Goal: Task Accomplishment & Management: Use online tool/utility

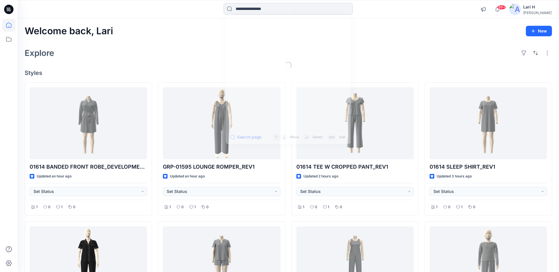
click at [266, 11] on input at bounding box center [287, 9] width 129 height 12
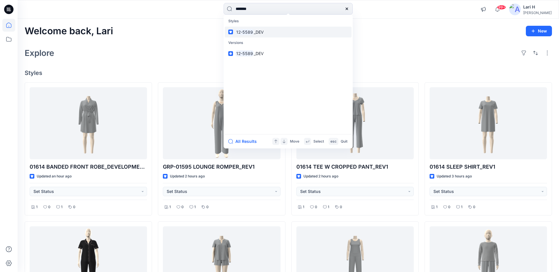
type input "*******"
click at [256, 33] on span "_DEV" at bounding box center [259, 32] width 10 height 5
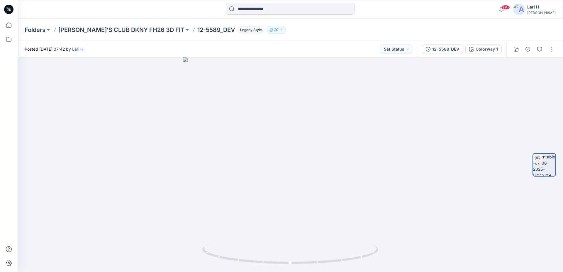
click at [8, 9] on icon at bounding box center [8, 9] width 2 height 0
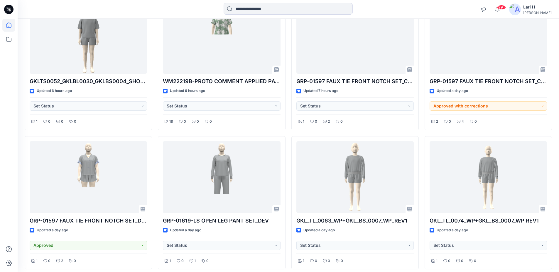
scroll to position [515, 0]
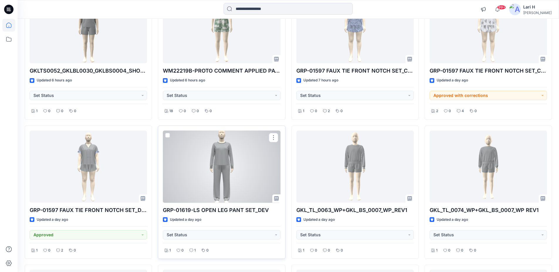
click at [245, 145] on div at bounding box center [221, 167] width 117 height 72
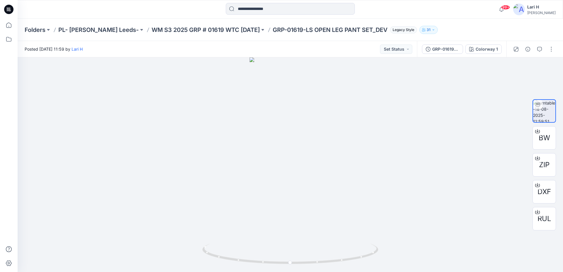
click at [11, 13] on icon at bounding box center [8, 9] width 9 height 9
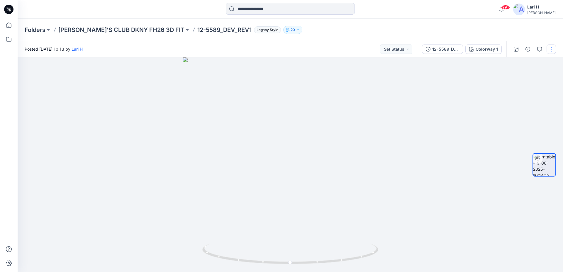
click at [553, 49] on button "button" at bounding box center [551, 49] width 9 height 9
click at [521, 64] on button "Edit" at bounding box center [527, 62] width 54 height 11
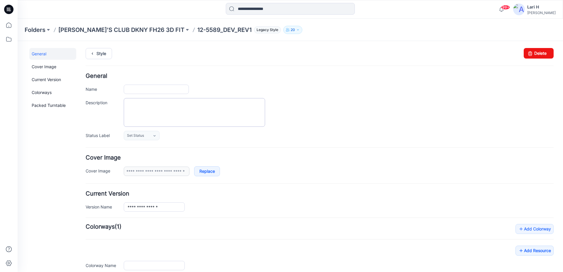
type input "**********"
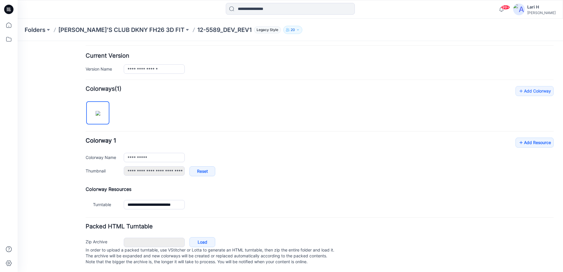
scroll to position [145, 0]
click at [527, 137] on link "Add Resource" at bounding box center [534, 142] width 38 height 10
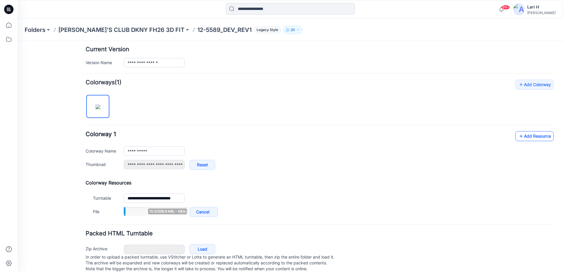
click at [536, 133] on link "Add Resource" at bounding box center [534, 136] width 38 height 10
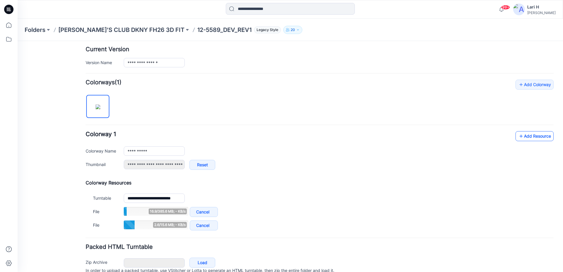
click at [525, 138] on link "Add Resource" at bounding box center [534, 136] width 38 height 10
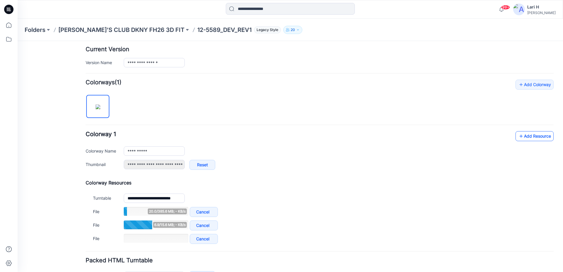
click at [523, 137] on link "Add Resource" at bounding box center [534, 136] width 38 height 10
click at [522, 139] on link "Add Resource" at bounding box center [534, 136] width 38 height 10
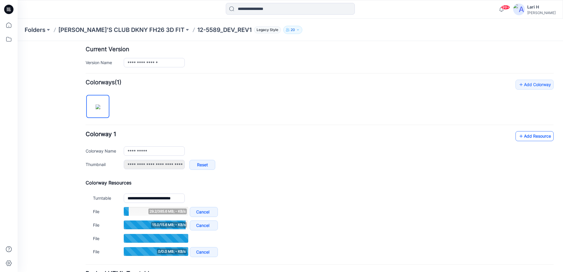
click at [527, 135] on link "Add Resource" at bounding box center [534, 136] width 38 height 10
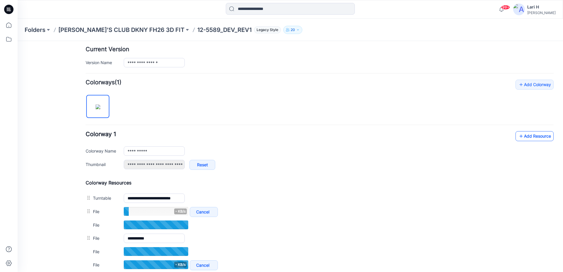
click at [520, 136] on link "Add Resource" at bounding box center [534, 136] width 38 height 10
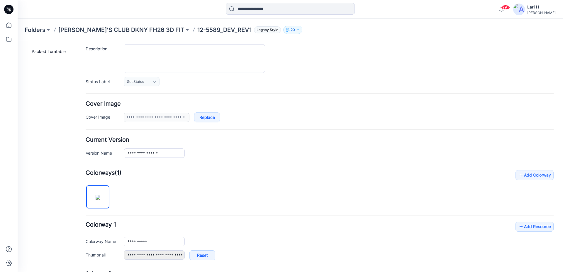
scroll to position [0, 0]
